Goal: Task Accomplishment & Management: Manage account settings

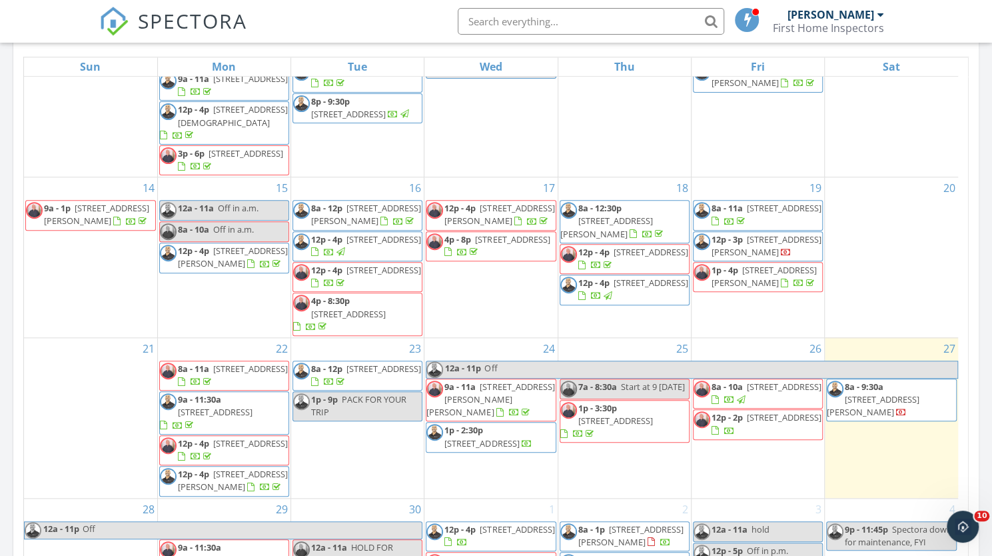
scroll to position [391, 0]
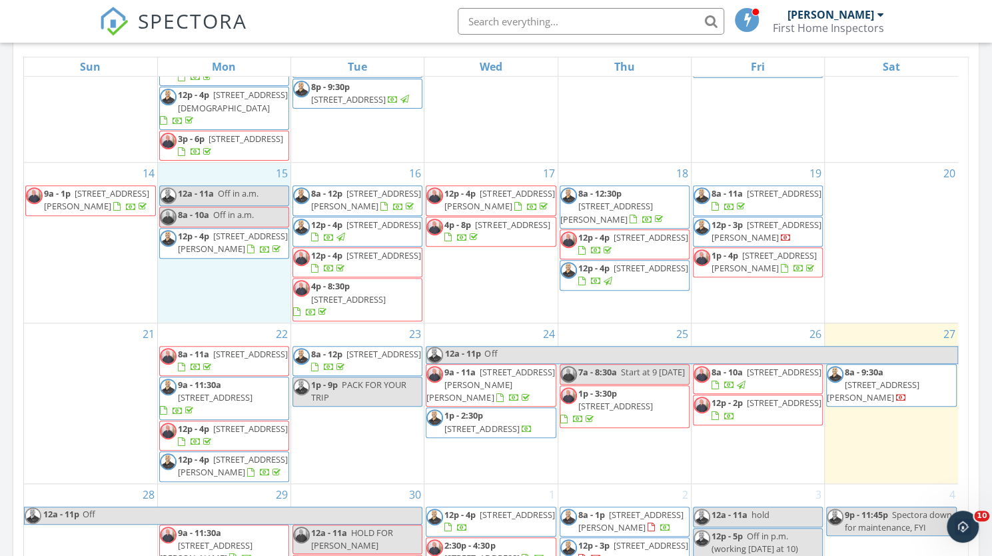
click at [192, 215] on div "15 12a - 11a Off in a.m. 8a - 10a Off in a.m. 12p - 4p 1140 Piazza Navona, Hend…" at bounding box center [224, 243] width 133 height 160
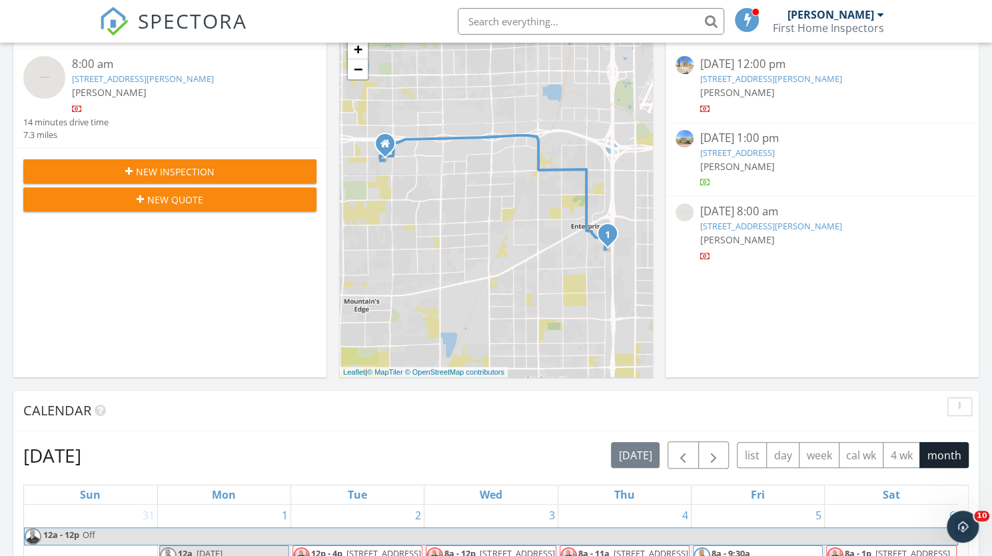
scroll to position [0, 0]
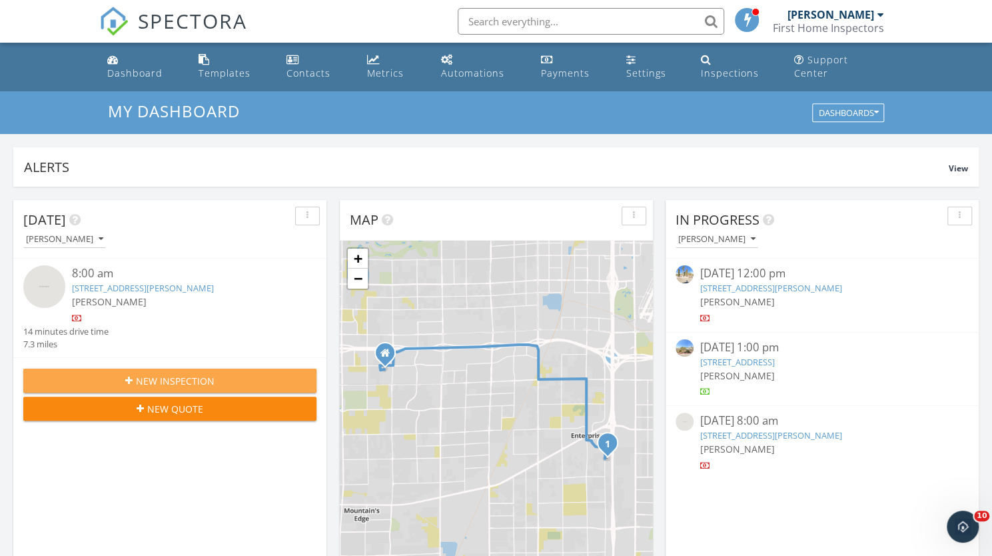
click at [205, 374] on span "New Inspection" at bounding box center [175, 381] width 79 height 14
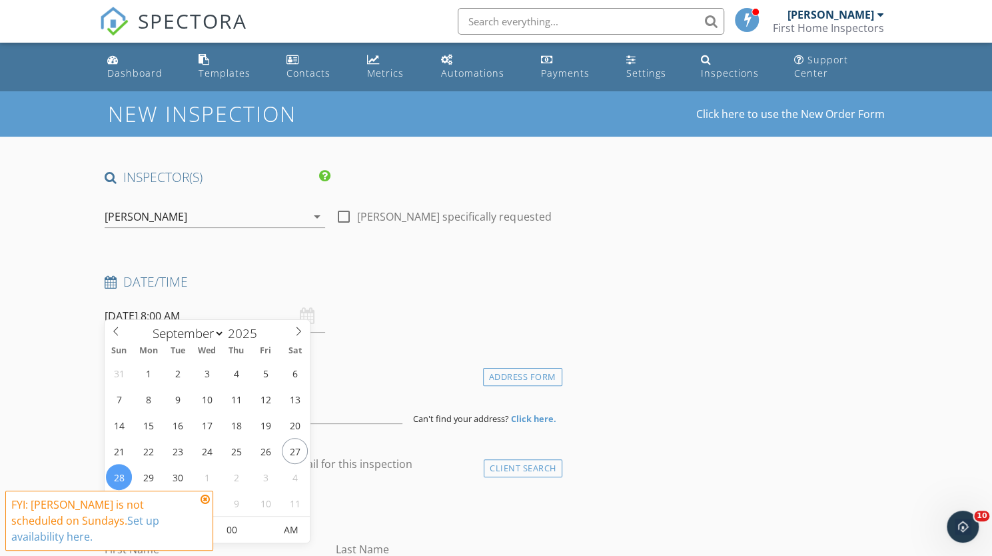
click at [245, 311] on input "09/28/2025 8:00 AM" at bounding box center [215, 316] width 221 height 33
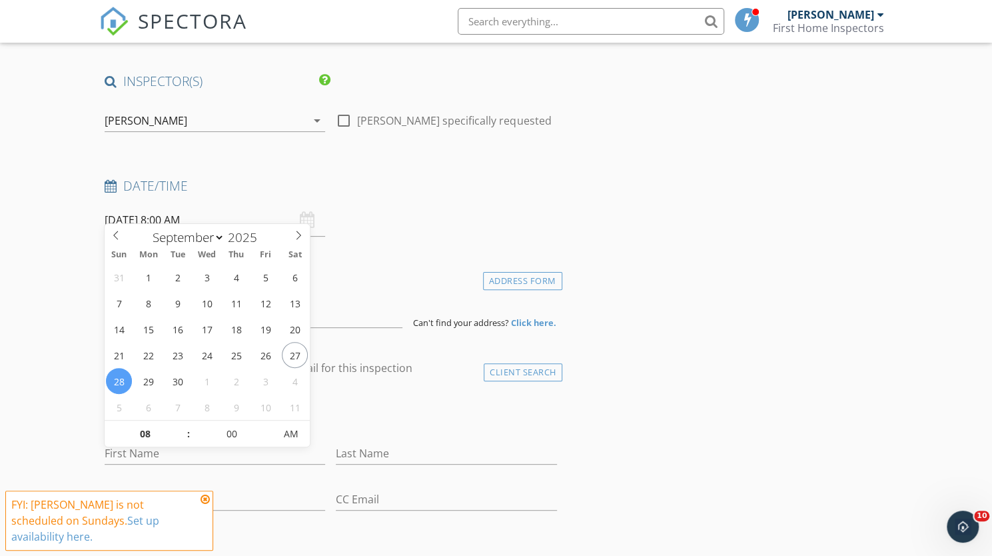
click at [235, 209] on input "09/28/2025 8:00 AM" at bounding box center [215, 220] width 221 height 33
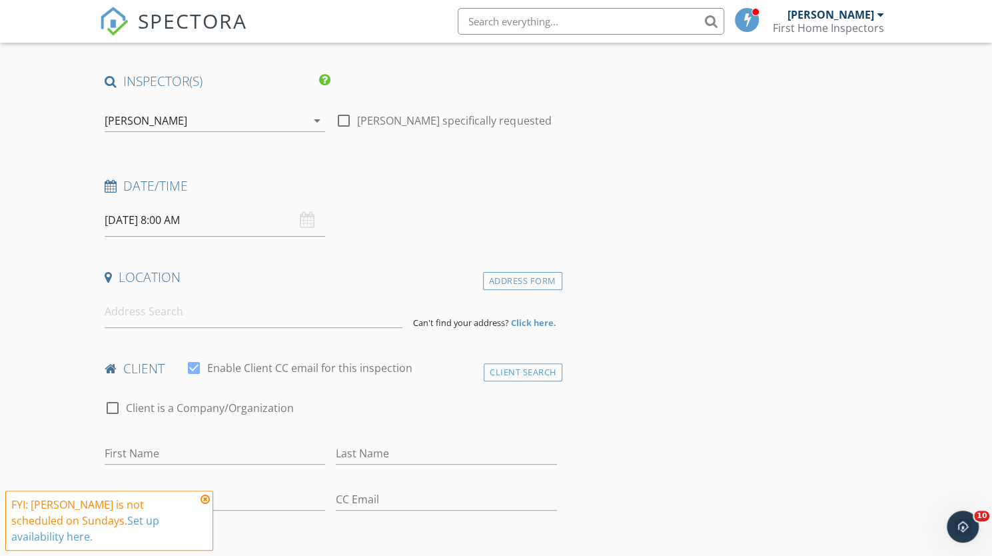
click at [153, 306] on input at bounding box center [254, 311] width 298 height 33
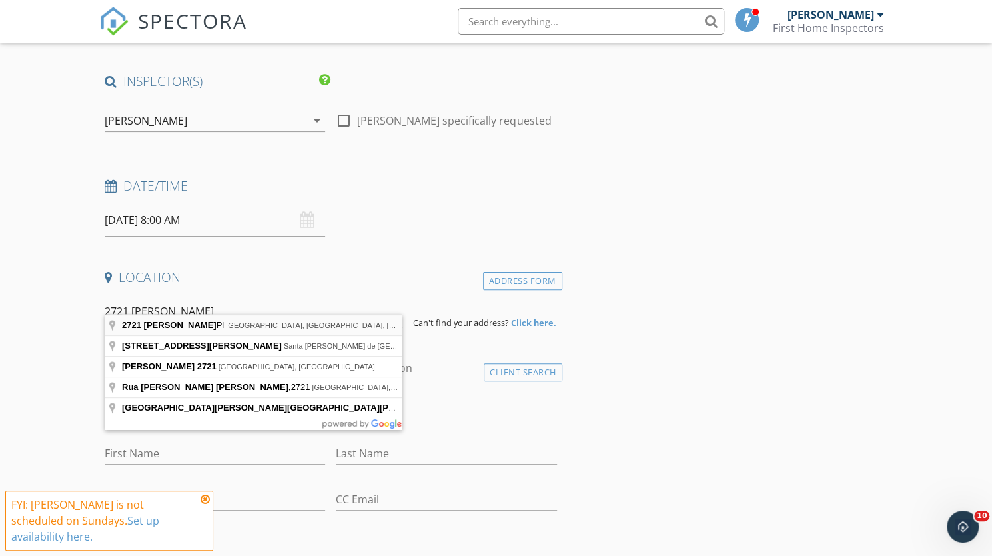
type input "2721 Abrantes Pl, Henderson, NV, USA"
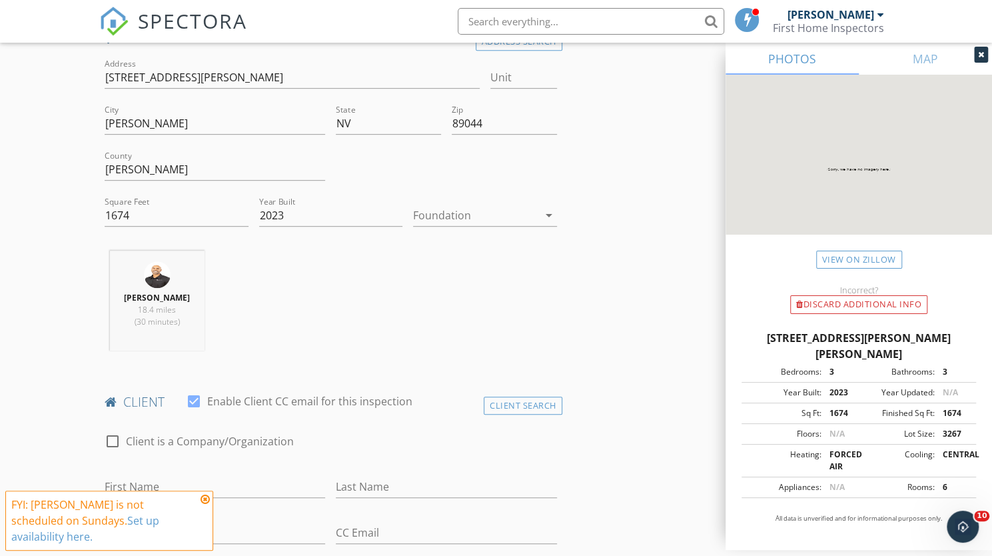
scroll to position [385, 0]
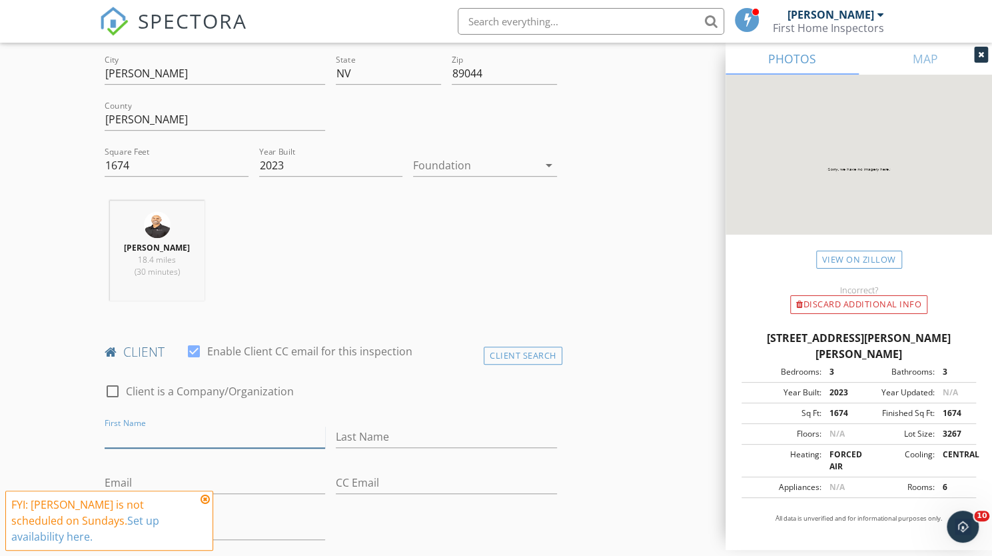
click at [160, 426] on input "First Name" at bounding box center [215, 437] width 221 height 22
type input "E"
type input "Meng"
type input "Tia"
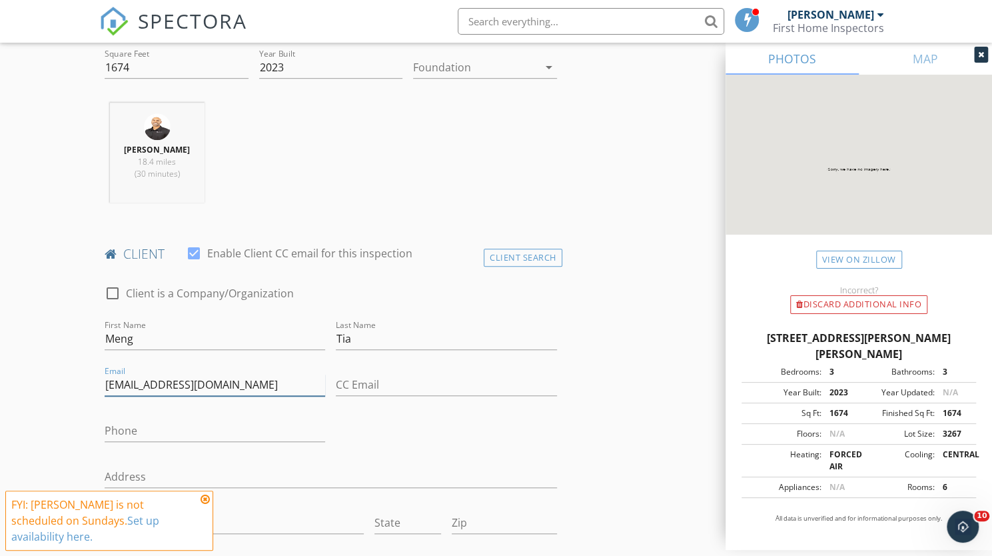
click at [133, 374] on input "mengtia1@gmail.com" at bounding box center [215, 385] width 221 height 22
type input "meng.tia1@gmail.com"
click at [136, 412] on div "Phone" at bounding box center [215, 433] width 221 height 43
click at [136, 420] on input "Phone" at bounding box center [215, 431] width 221 height 22
type input "213-422-9217"
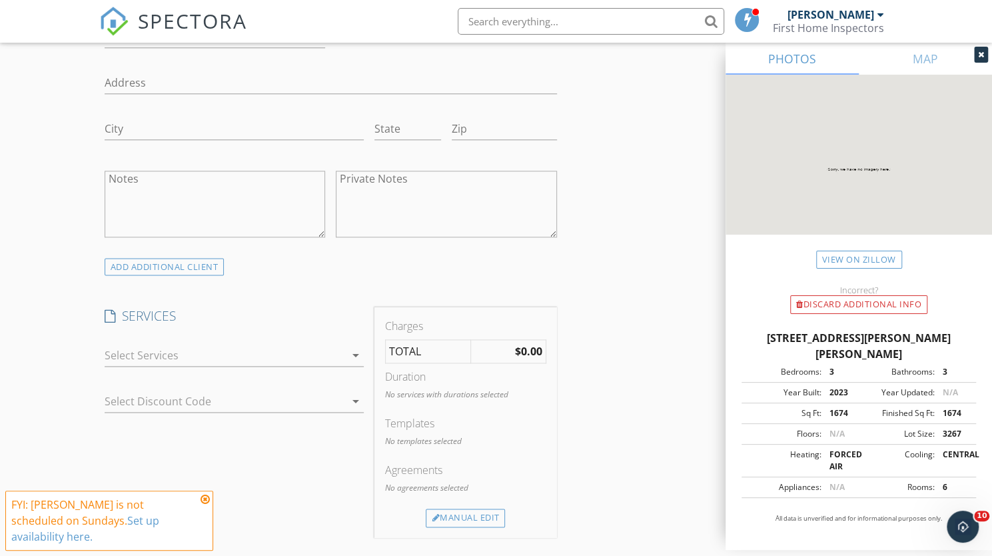
scroll to position [878, 0]
click at [161, 343] on div at bounding box center [225, 353] width 241 height 21
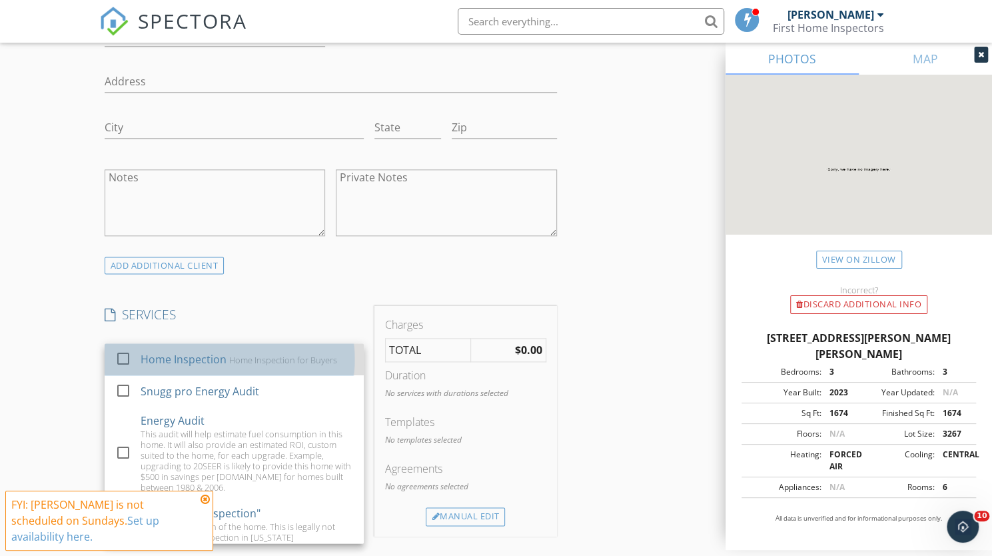
click at [155, 351] on div "Home Inspection" at bounding box center [184, 359] width 86 height 16
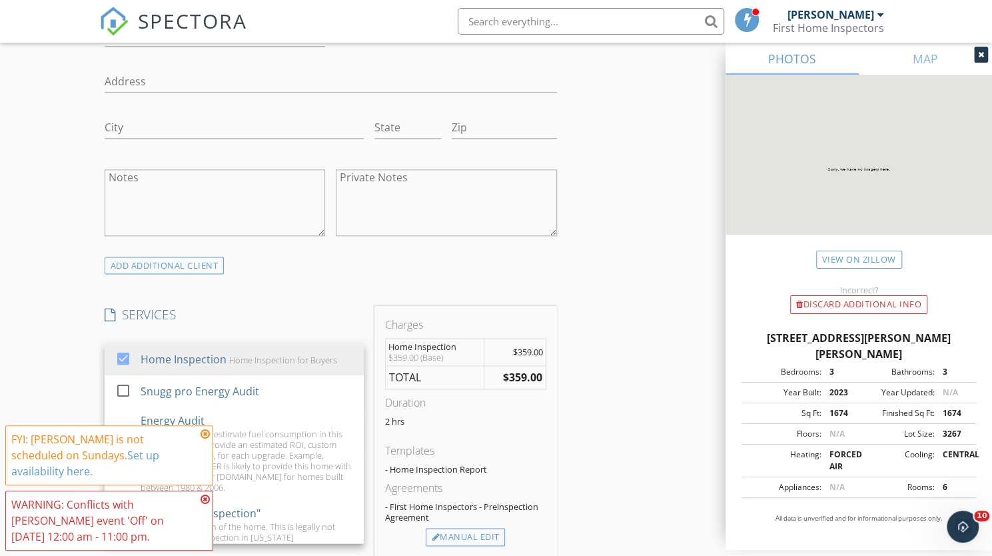
click at [73, 317] on div "New Inspection Click here to use the New Order Form INSPECTOR(S) check_box Jame…" at bounding box center [496, 387] width 992 height 2348
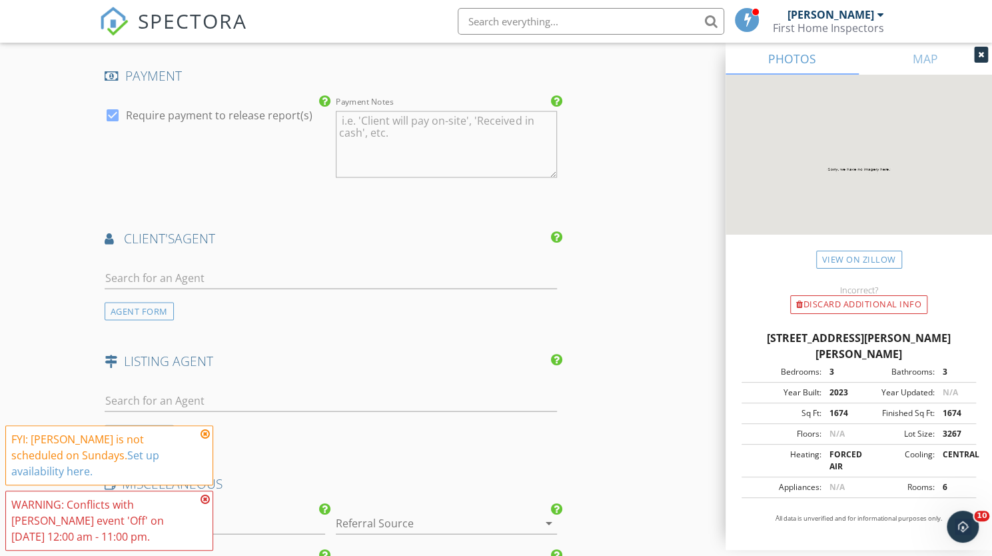
scroll to position [1502, 0]
click at [215, 267] on input "text" at bounding box center [331, 278] width 453 height 22
type input "ana"
click at [204, 299] on div "Ana Ramirez" at bounding box center [184, 307] width 83 height 16
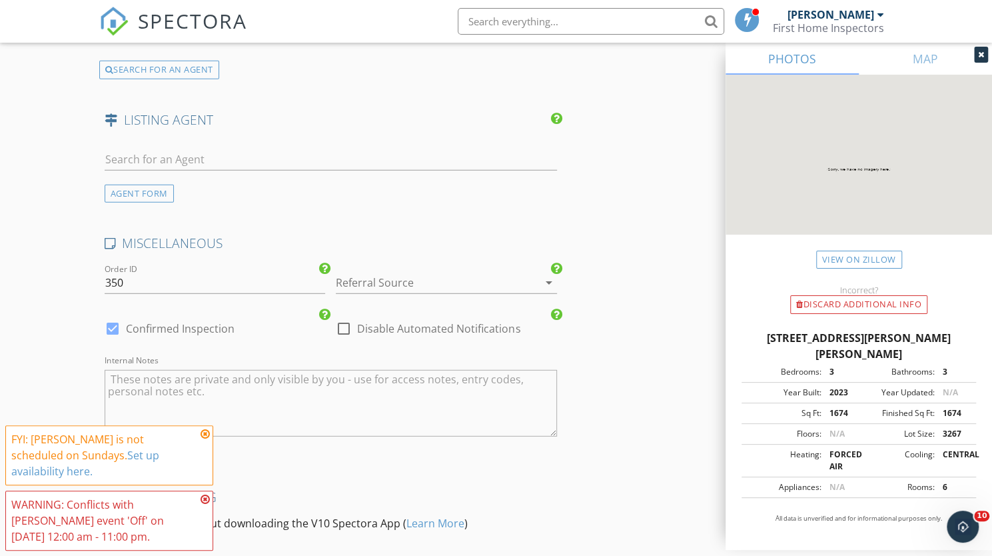
scroll to position [2048, 0]
click at [432, 270] on div at bounding box center [427, 280] width 183 height 21
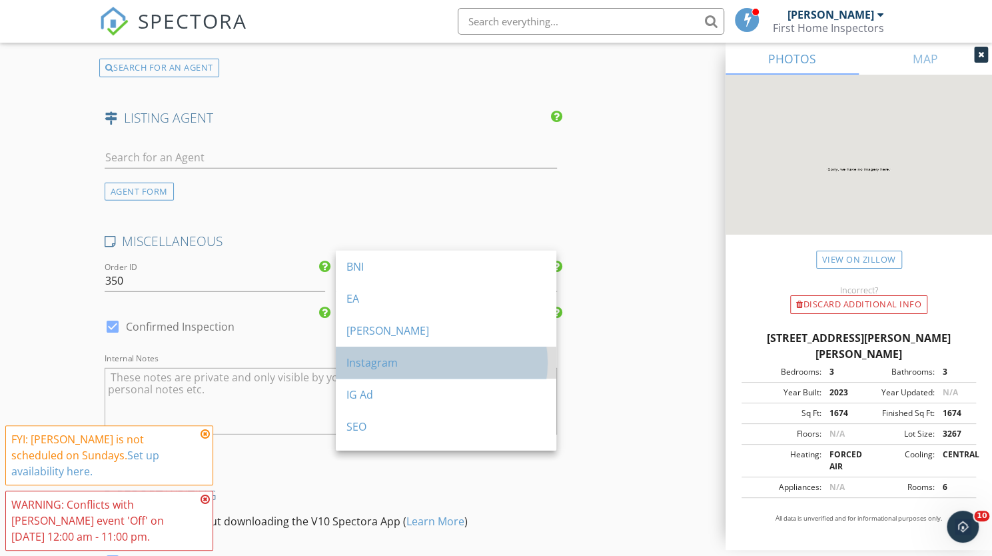
click at [404, 369] on div "Instagram" at bounding box center [446, 363] width 199 height 16
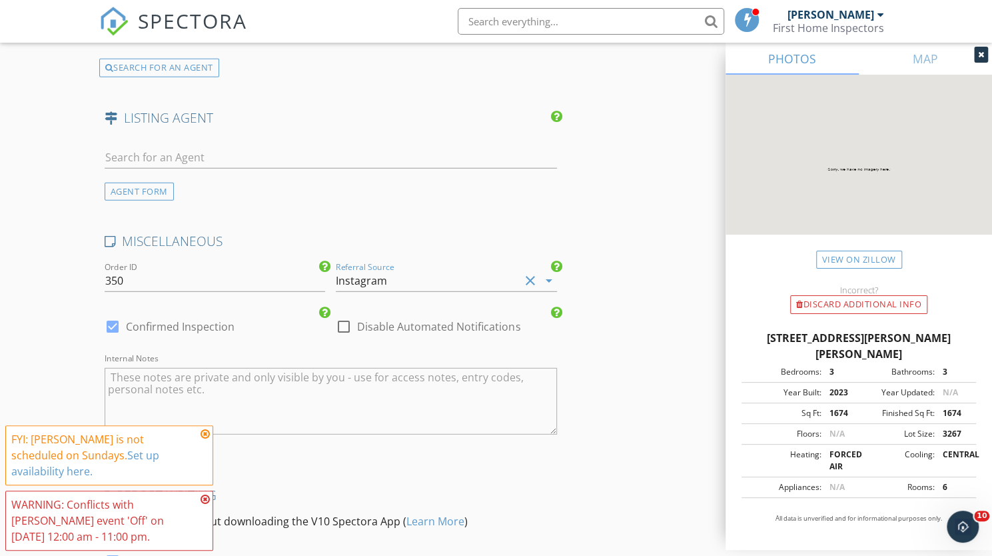
scroll to position [2168, 0]
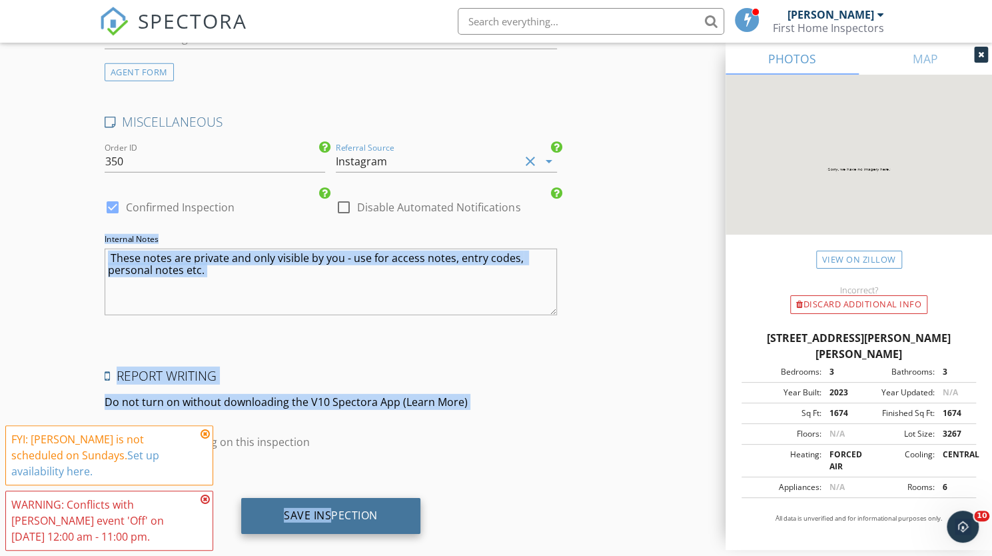
drag, startPoint x: 91, startPoint y: 278, endPoint x: 335, endPoint y: 499, distance: 328.9
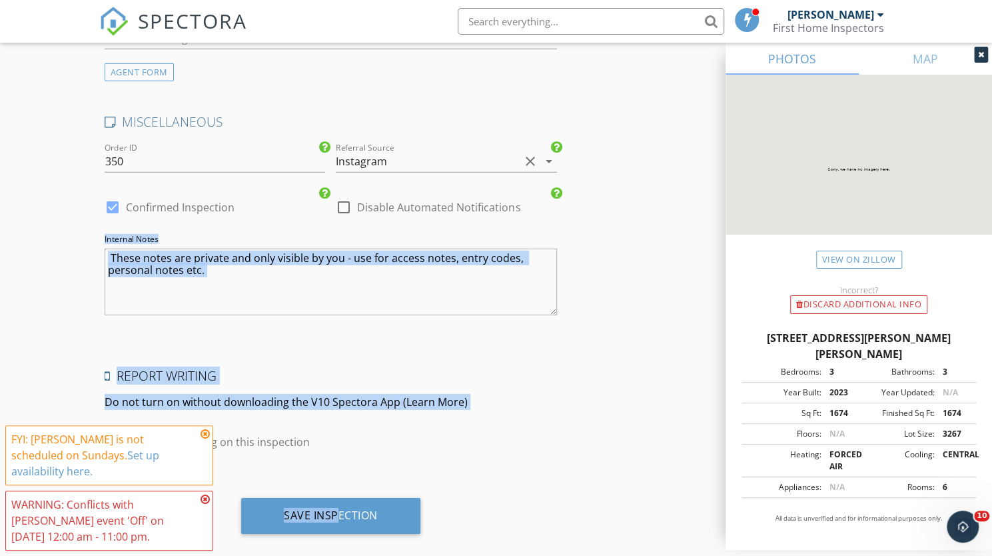
click at [353, 394] on p "Do not turn on without downloading the V10 Spectora App ( Learn More )" at bounding box center [331, 402] width 453 height 16
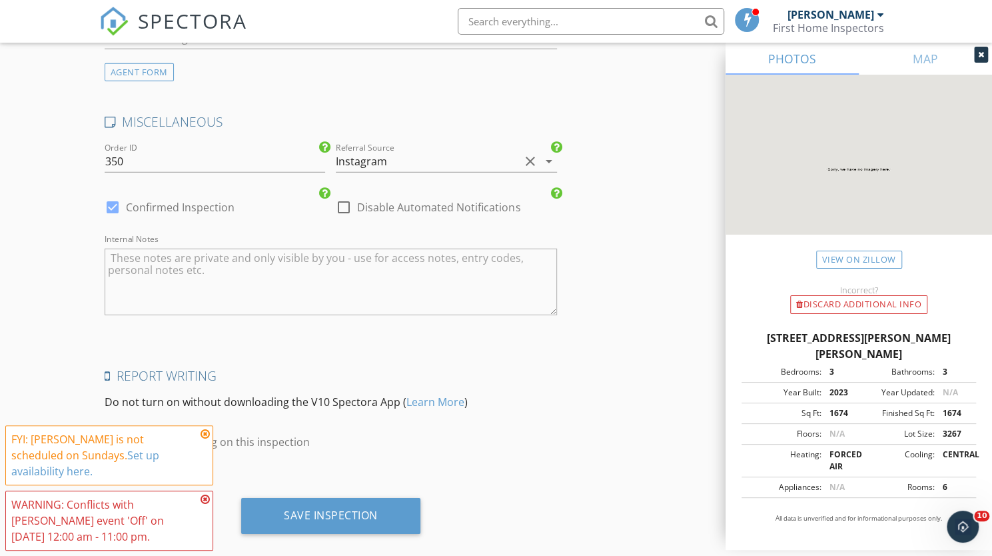
click at [112, 431] on div at bounding box center [112, 442] width 23 height 23
checkbox input "false"
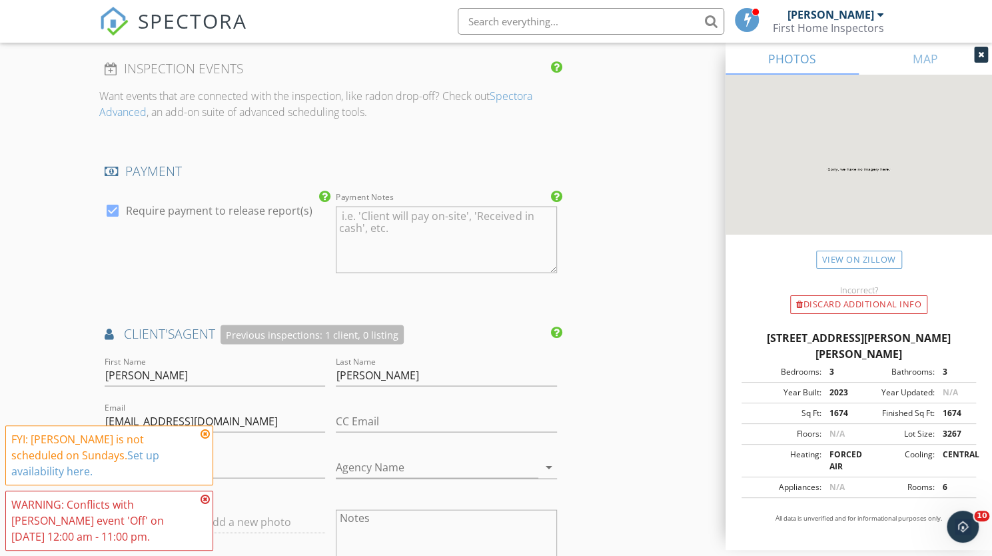
scroll to position [1652, 0]
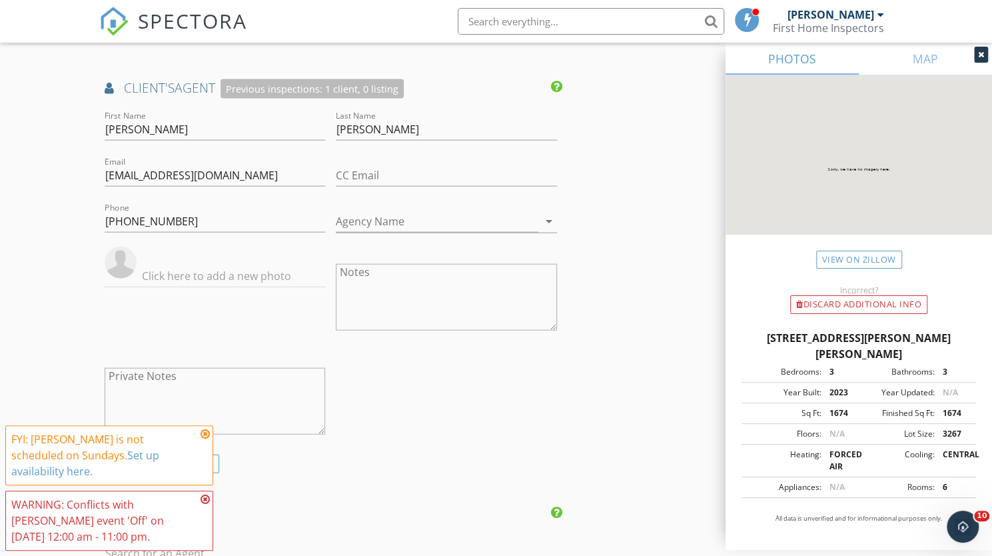
click at [208, 433] on icon at bounding box center [205, 434] width 9 height 11
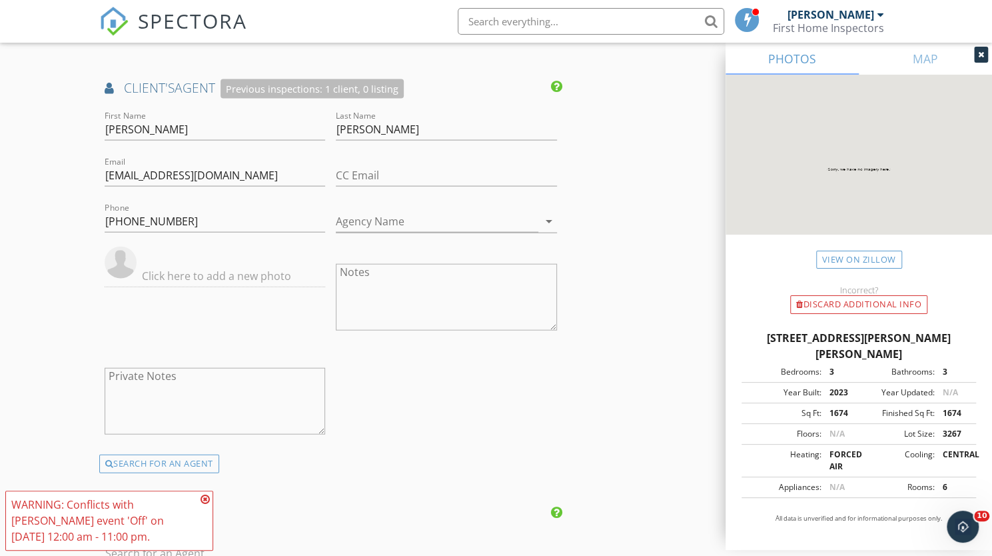
click at [205, 498] on icon at bounding box center [205, 499] width 9 height 11
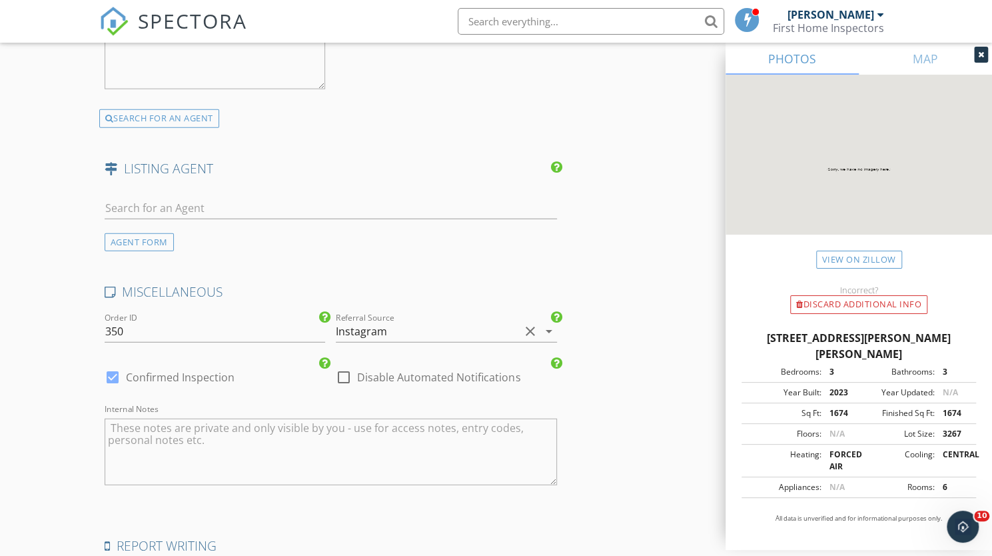
scroll to position [2168, 0]
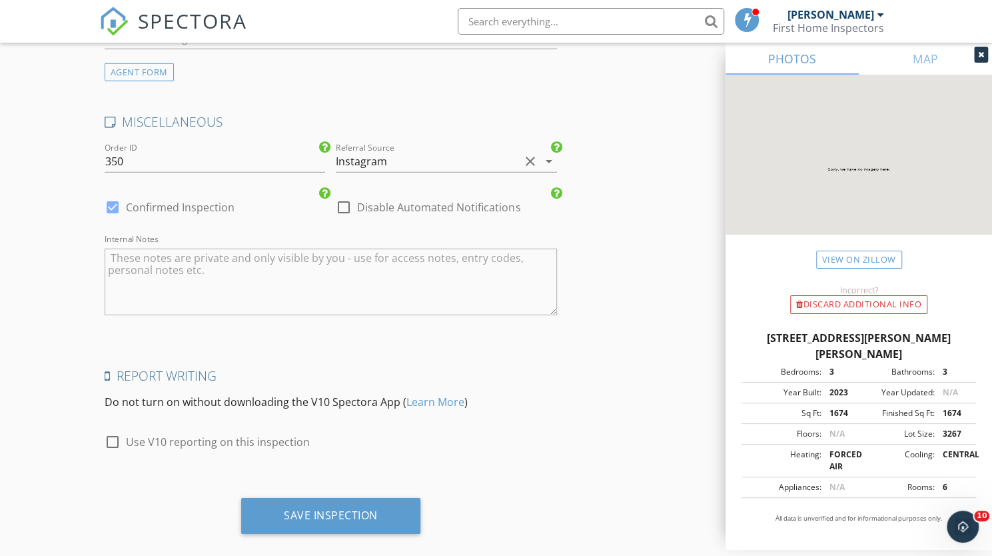
click at [980, 54] on icon at bounding box center [981, 55] width 6 height 8
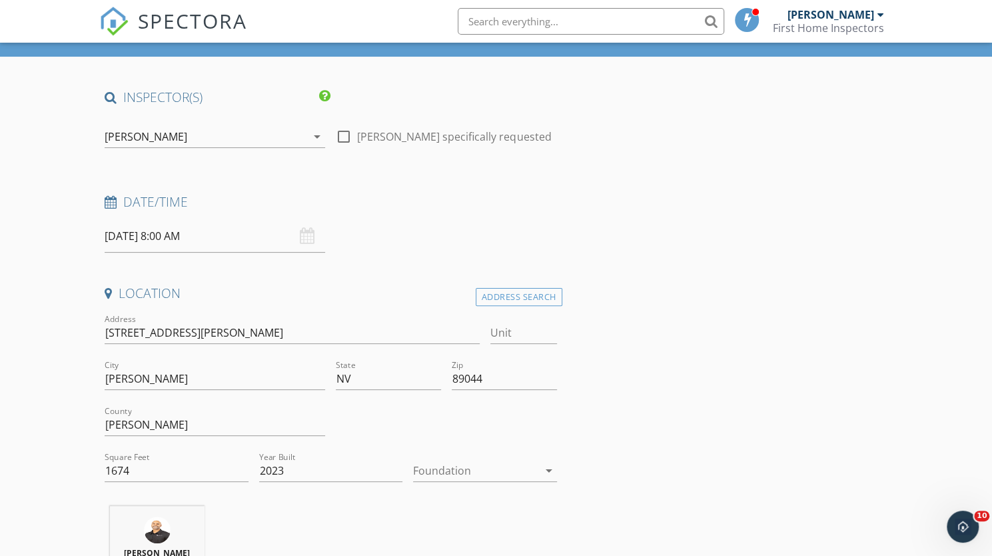
scroll to position [0, 0]
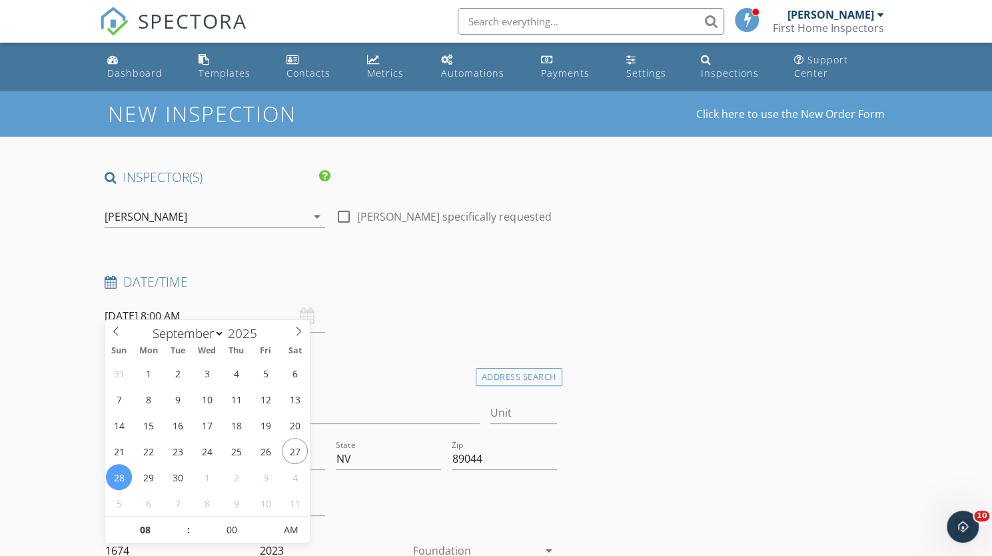
click at [249, 300] on input "09/28/2025 8:00 AM" at bounding box center [215, 316] width 221 height 33
type input "09/30/2025 8:00 AM"
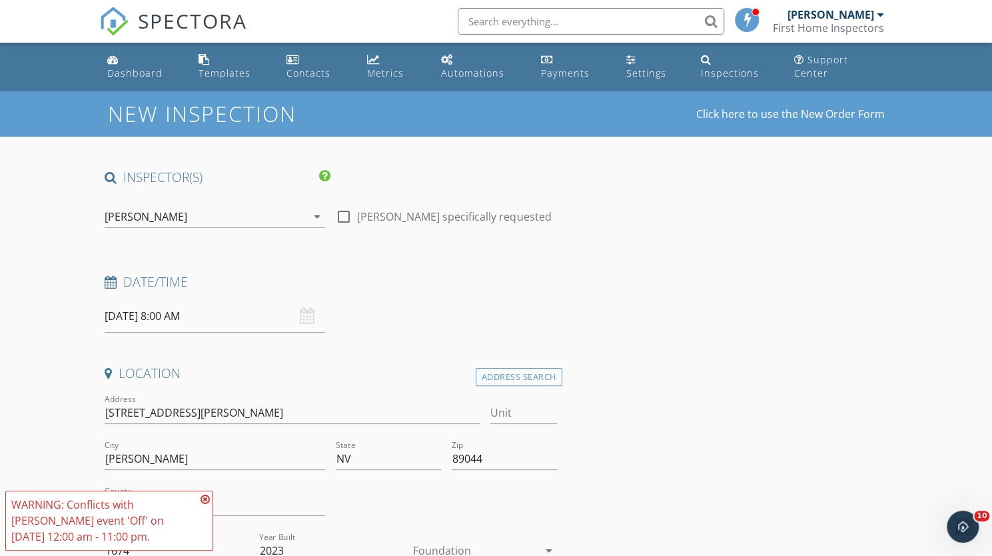
click at [245, 215] on div "James Pattarettu arrow_drop_down" at bounding box center [215, 223] width 221 height 35
click at [248, 210] on div "[PERSON_NAME]" at bounding box center [206, 216] width 202 height 21
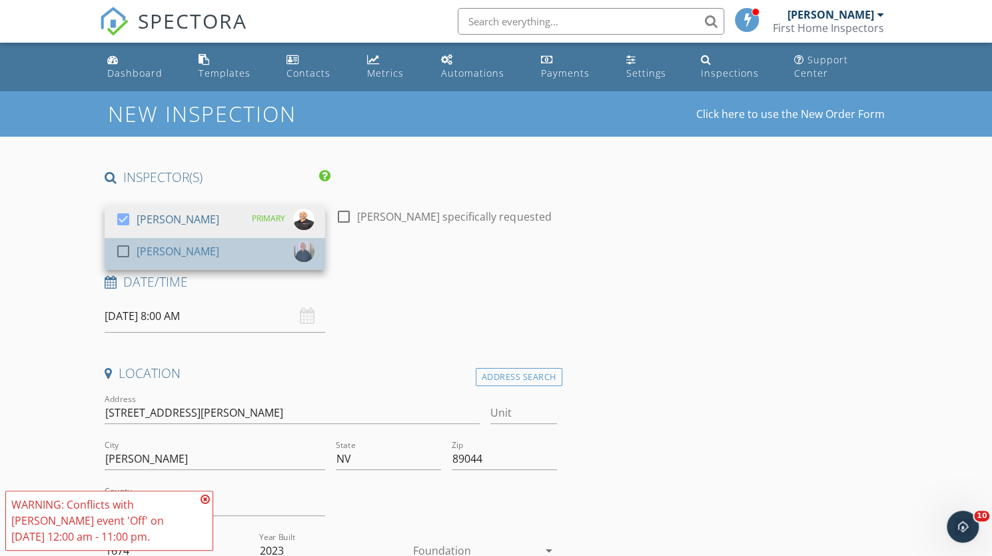
click at [237, 241] on div "check_box_outline_blank Ernesto Talavera" at bounding box center [214, 254] width 199 height 27
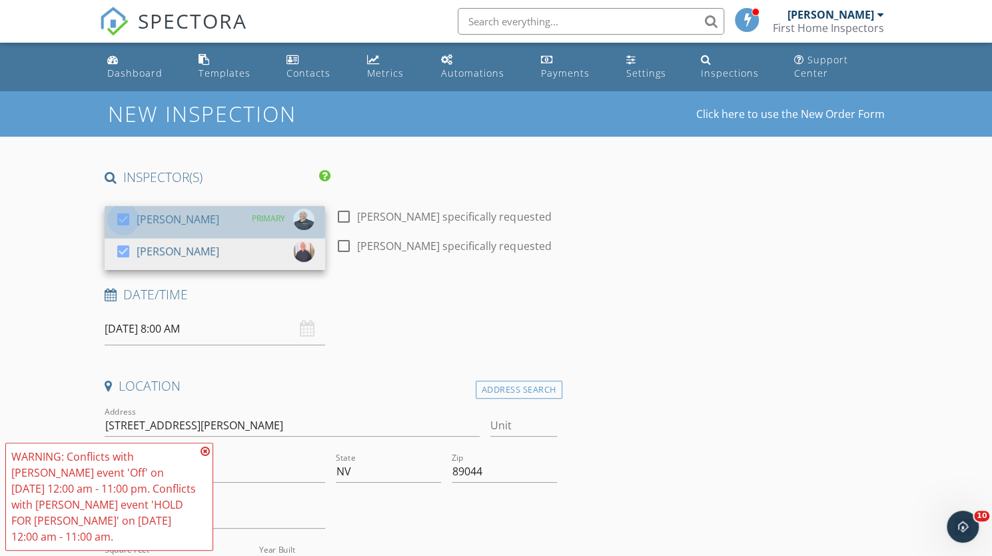
click at [125, 208] on div at bounding box center [123, 219] width 23 height 23
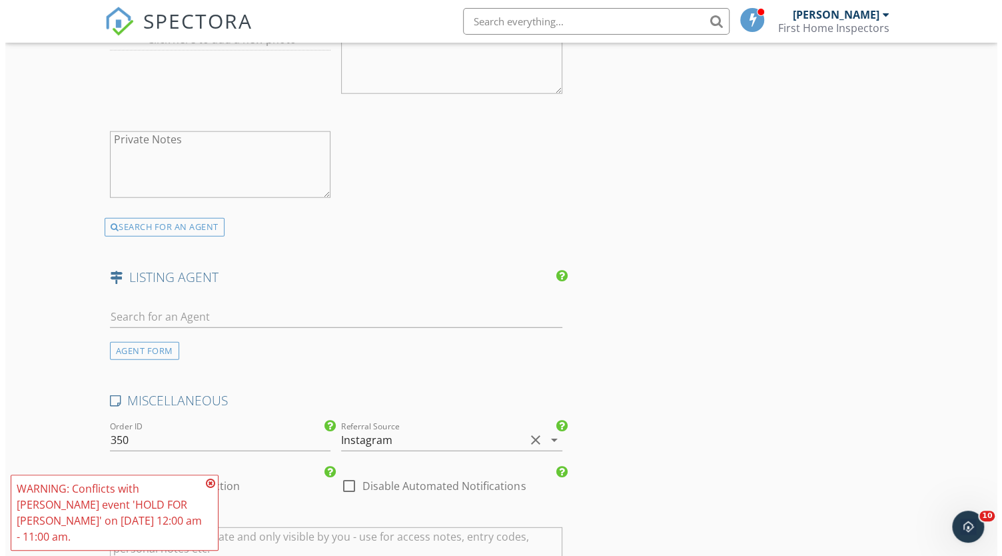
scroll to position [2178, 0]
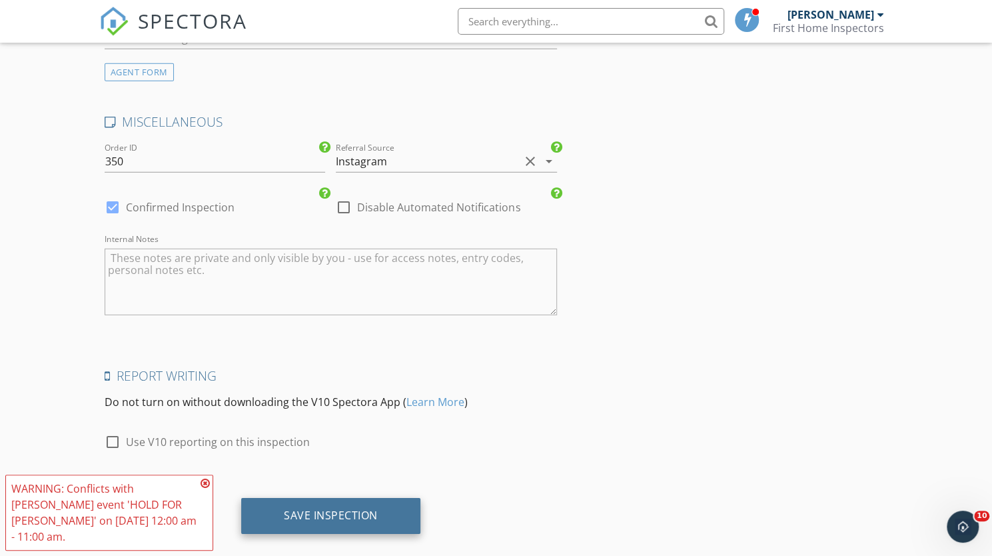
click at [306, 509] on div "Save Inspection" at bounding box center [331, 515] width 94 height 13
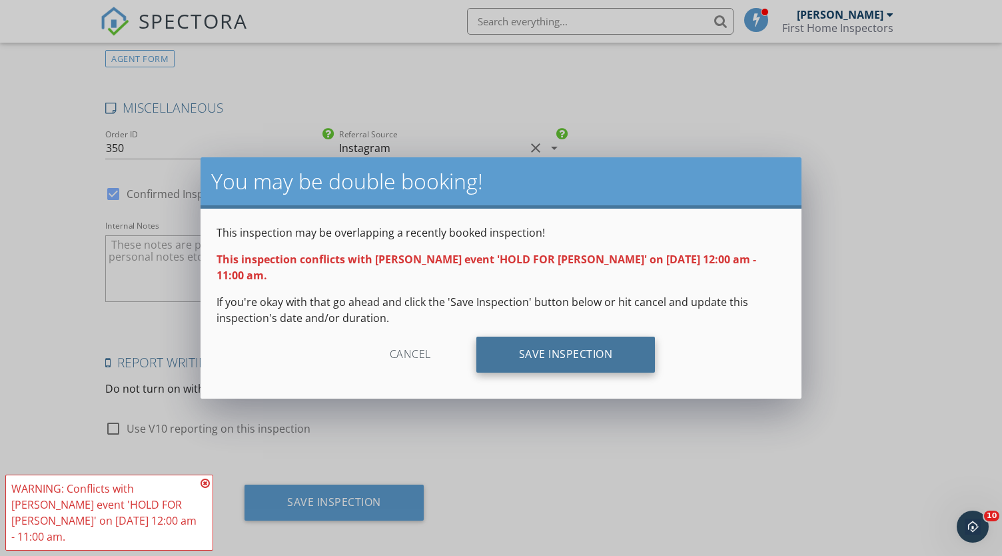
click at [536, 355] on div "Save Inspection" at bounding box center [566, 355] width 179 height 36
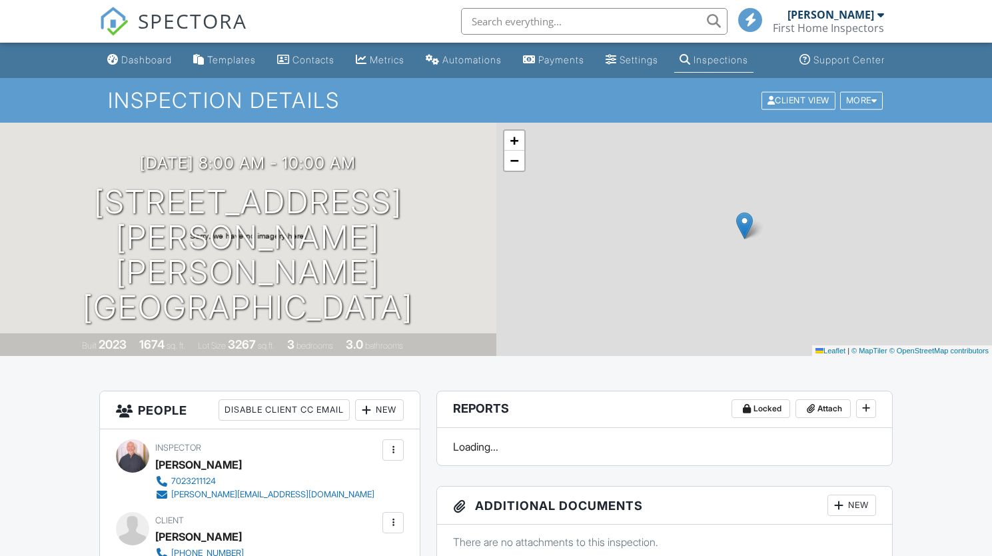
scroll to position [389, 0]
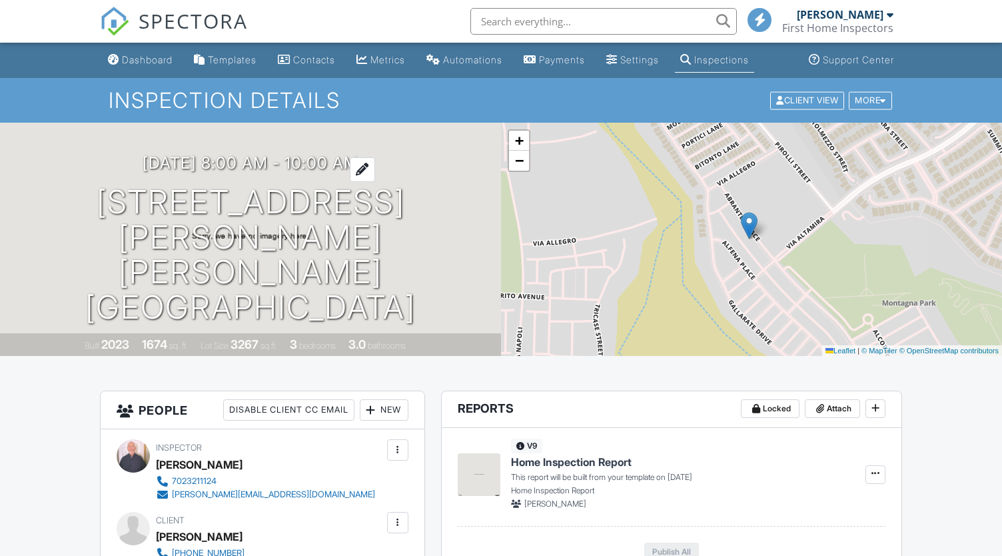
scroll to position [0, 0]
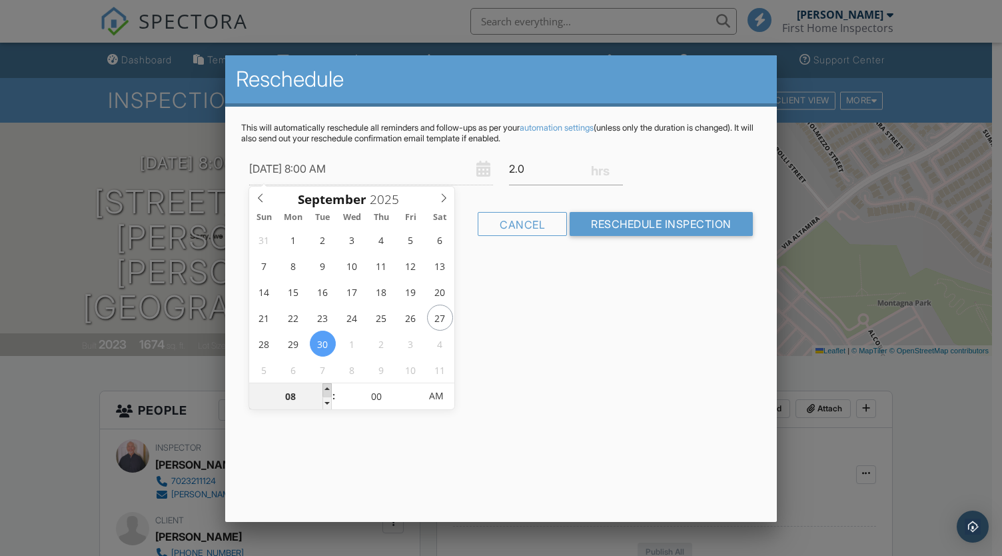
type input "09"
type input "[DATE] 9:00 AM"
click at [329, 389] on span at bounding box center [327, 389] width 9 height 13
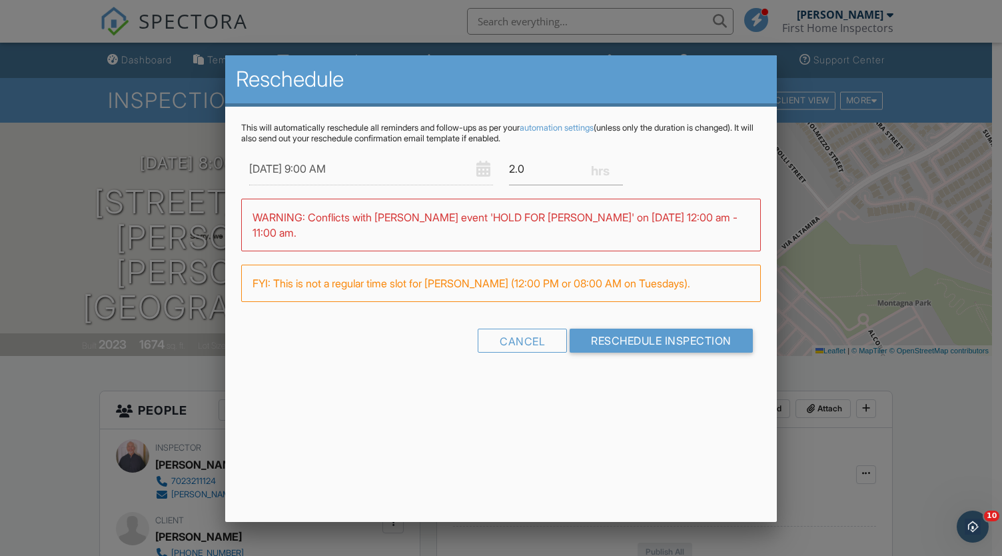
click at [560, 441] on div "Reschedule This will automatically reschedule all reminders and follow-ups as p…" at bounding box center [500, 288] width 551 height 467
click at [608, 341] on input "Reschedule Inspection" at bounding box center [661, 341] width 183 height 24
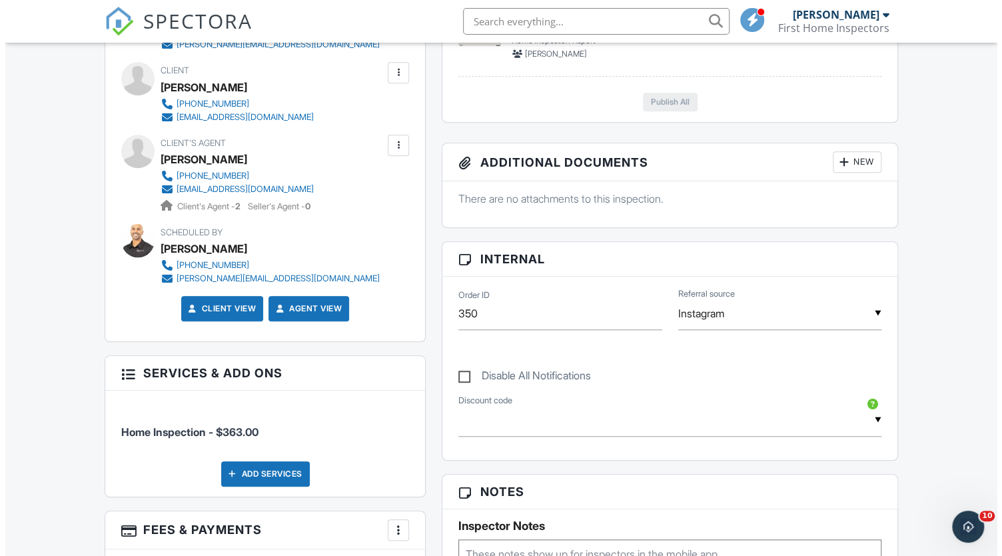
scroll to position [729, 0]
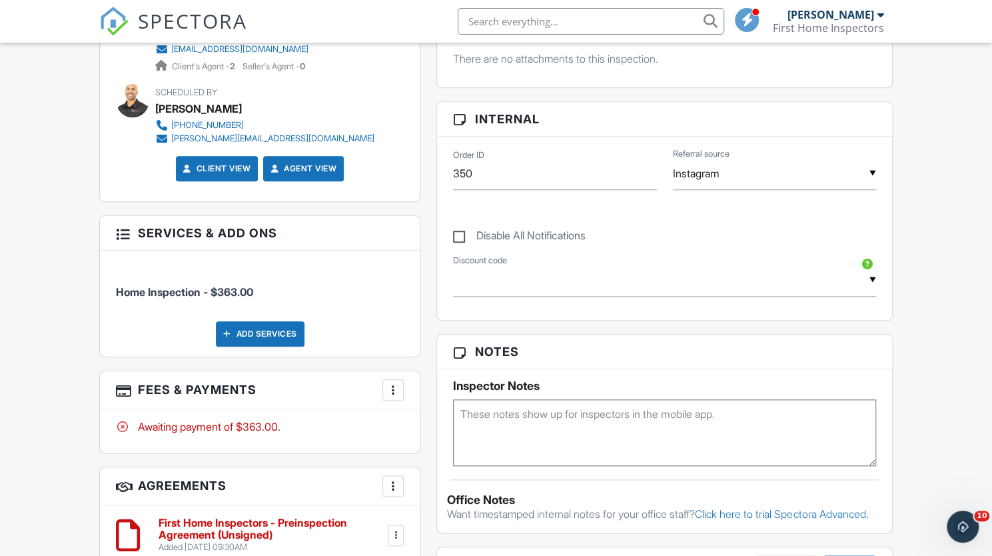
click at [396, 391] on div at bounding box center [393, 389] width 13 height 13
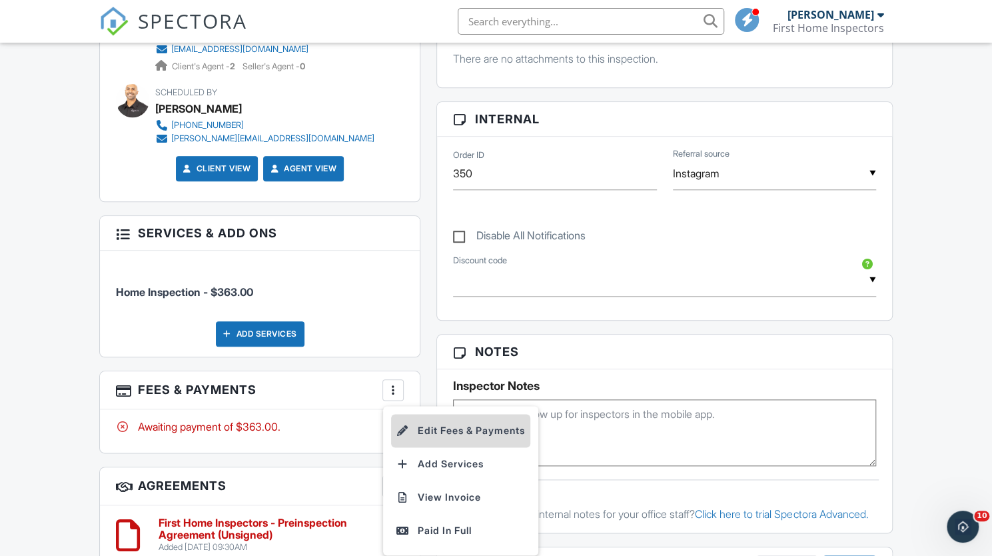
click at [446, 435] on li "Edit Fees & Payments" at bounding box center [460, 430] width 139 height 33
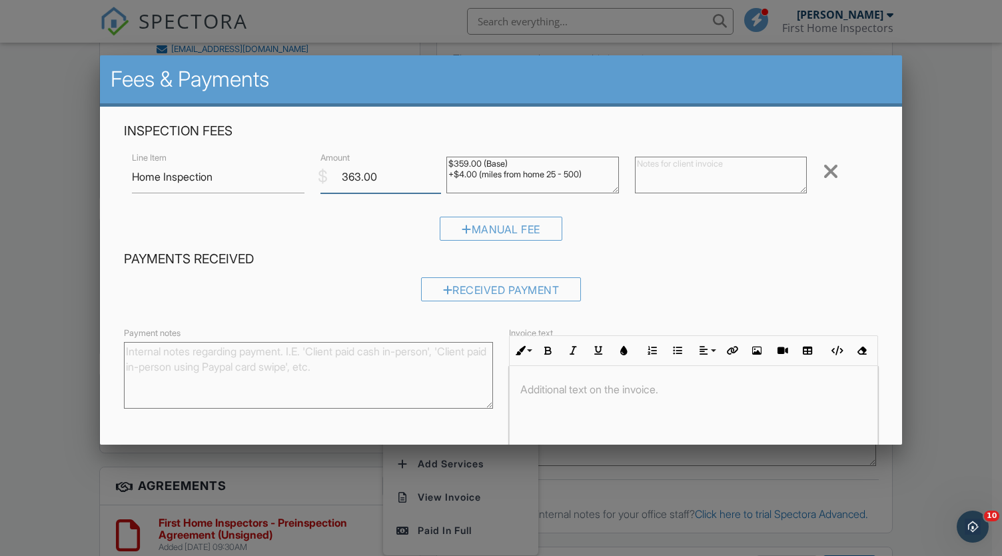
click at [359, 176] on input "363.00" at bounding box center [381, 177] width 121 height 33
drag, startPoint x: 591, startPoint y: 170, endPoint x: 437, endPoint y: 183, distance: 153.9
click at [439, 183] on div "$359.00 (Base) +$4.00 (miles from home 25 - 500)" at bounding box center [533, 176] width 189 height 53
click at [357, 175] on input "363.00" at bounding box center [381, 177] width 121 height 33
type input "359.00"
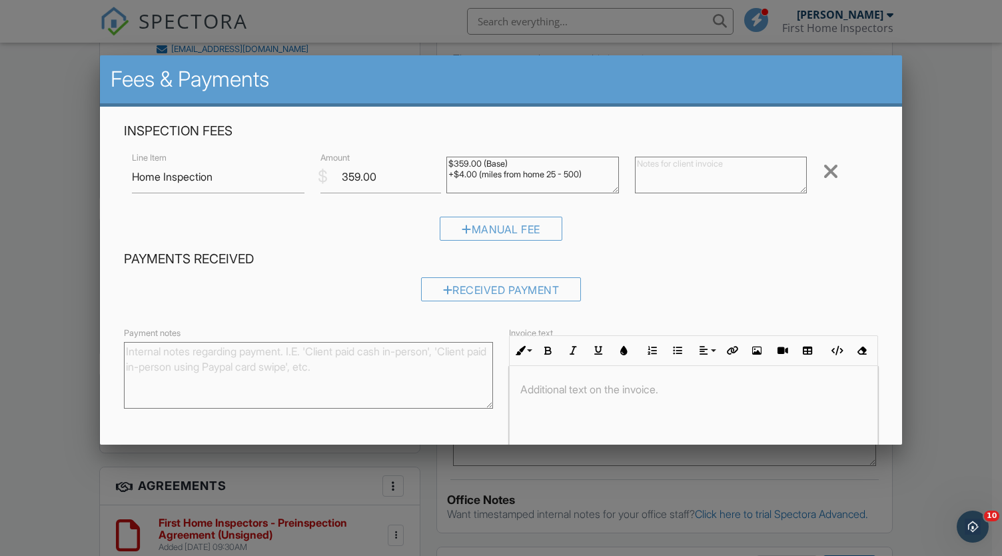
drag, startPoint x: 591, startPoint y: 174, endPoint x: 486, endPoint y: 173, distance: 105.3
click at [486, 173] on textarea "$359.00 (Base) +$4.00 (miles from home 25 - 500)" at bounding box center [533, 175] width 173 height 37
click at [464, 110] on div "Inspection Fees Line Item Home Inspection $ Amount 359.00 $359.00 (Base) +$4.00…" at bounding box center [501, 318] width 802 height 423
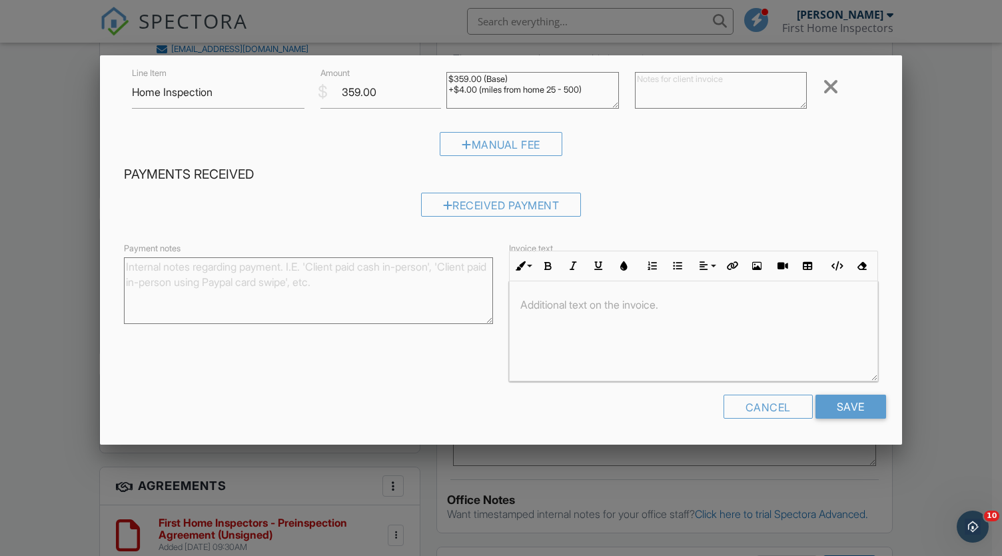
drag, startPoint x: 591, startPoint y: 71, endPoint x: 441, endPoint y: 77, distance: 150.1
click at [441, 77] on div "$359.00 (Base) +$4.00 (miles from home 25 - 500)" at bounding box center [533, 91] width 189 height 53
type textarea "$359.00 (Base)"
click at [387, 132] on div "Manual Fee" at bounding box center [501, 149] width 754 height 34
click at [836, 419] on input "Save" at bounding box center [851, 407] width 71 height 24
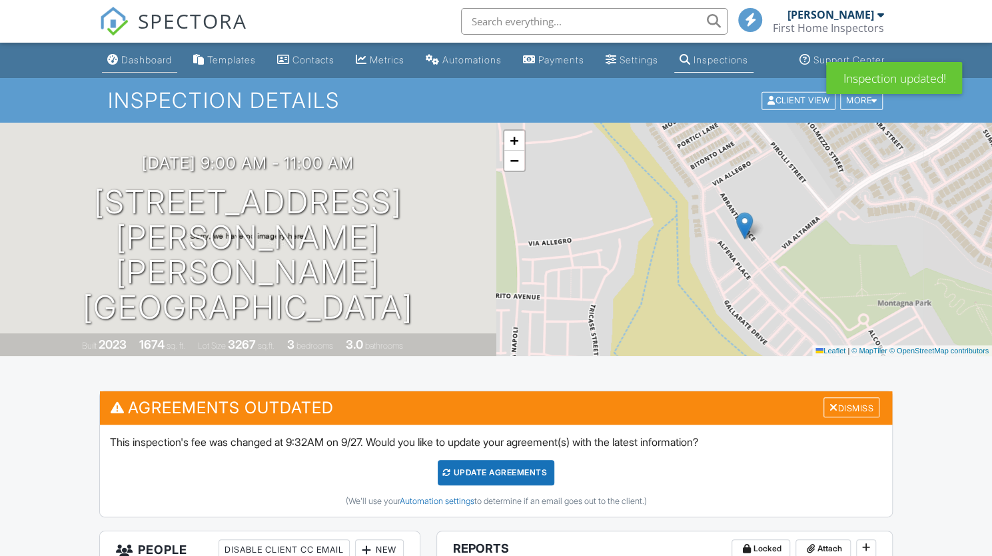
click at [132, 55] on div "Dashboard" at bounding box center [146, 59] width 51 height 11
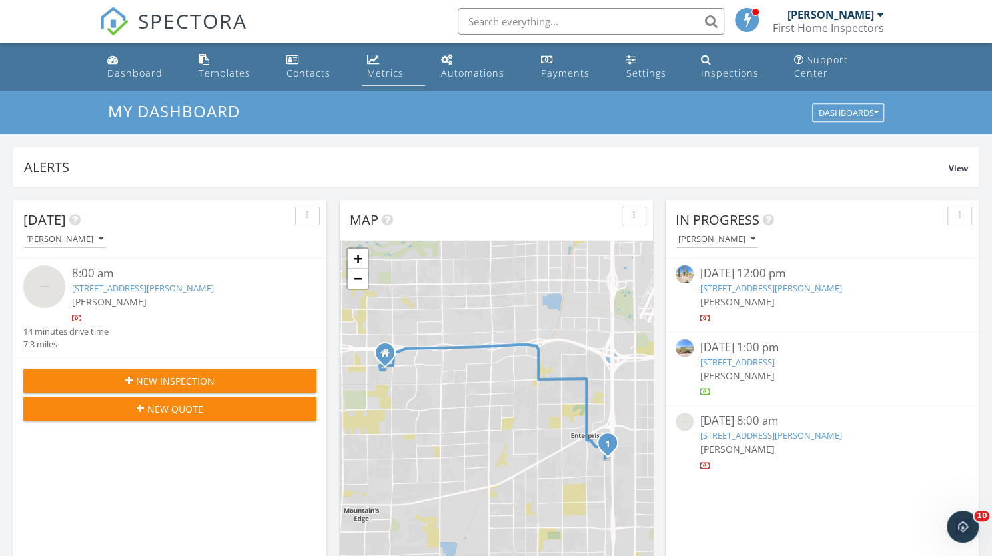
click at [387, 67] on div "Metrics" at bounding box center [385, 73] width 37 height 13
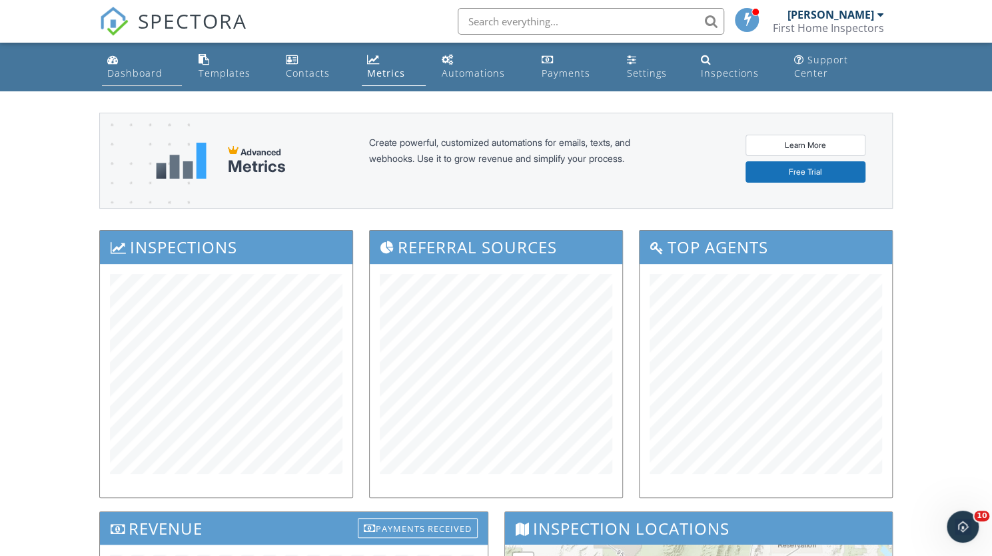
click at [147, 67] on div "Dashboard" at bounding box center [134, 73] width 55 height 13
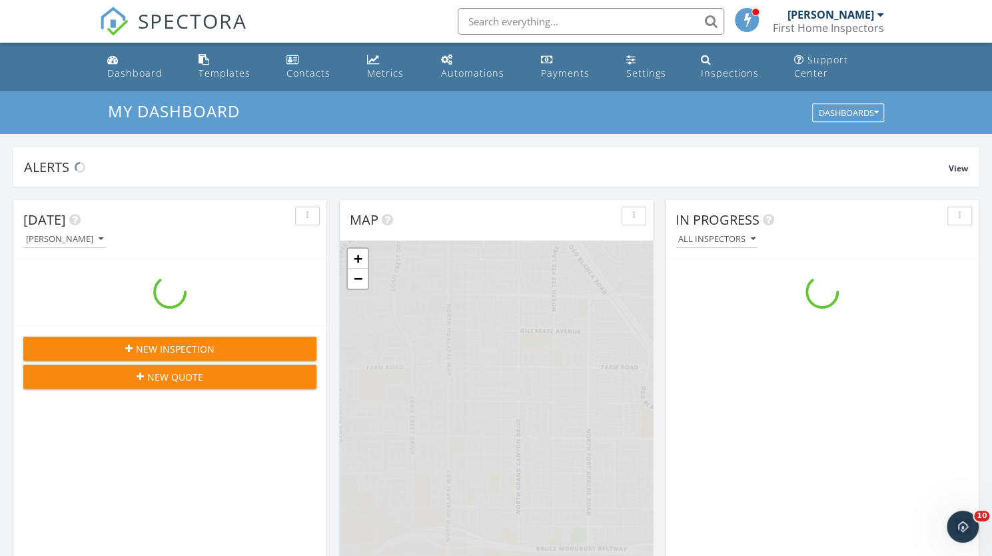
scroll to position [1233, 1012]
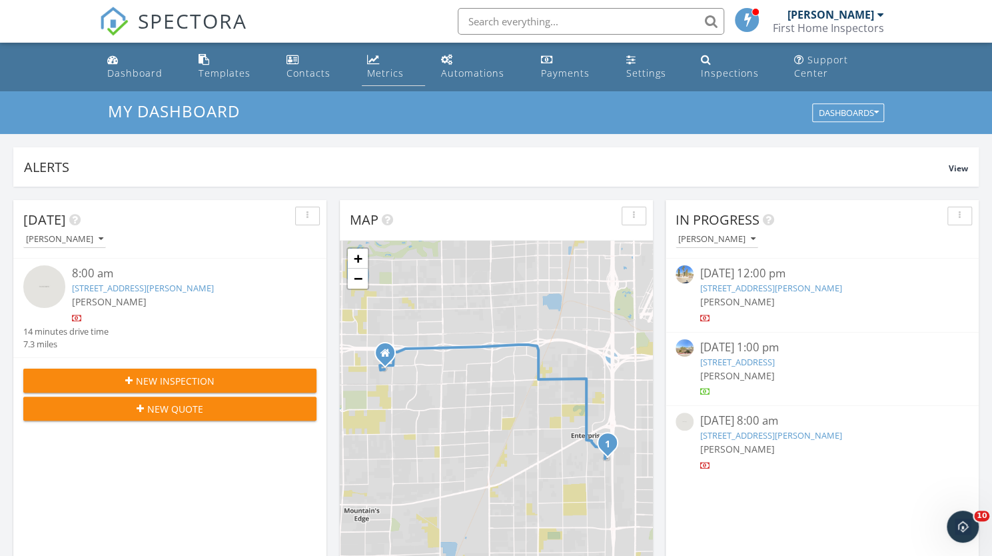
click at [380, 67] on div "Metrics" at bounding box center [385, 73] width 37 height 13
